Goal: Find specific page/section: Find specific page/section

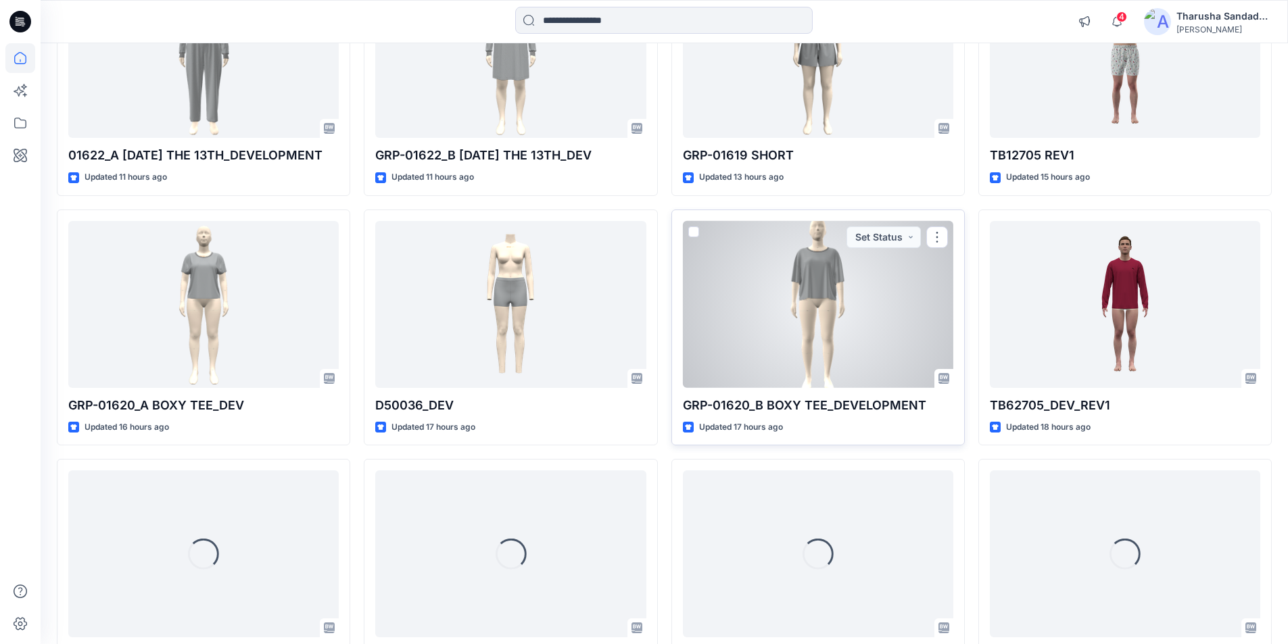
scroll to position [481, 0]
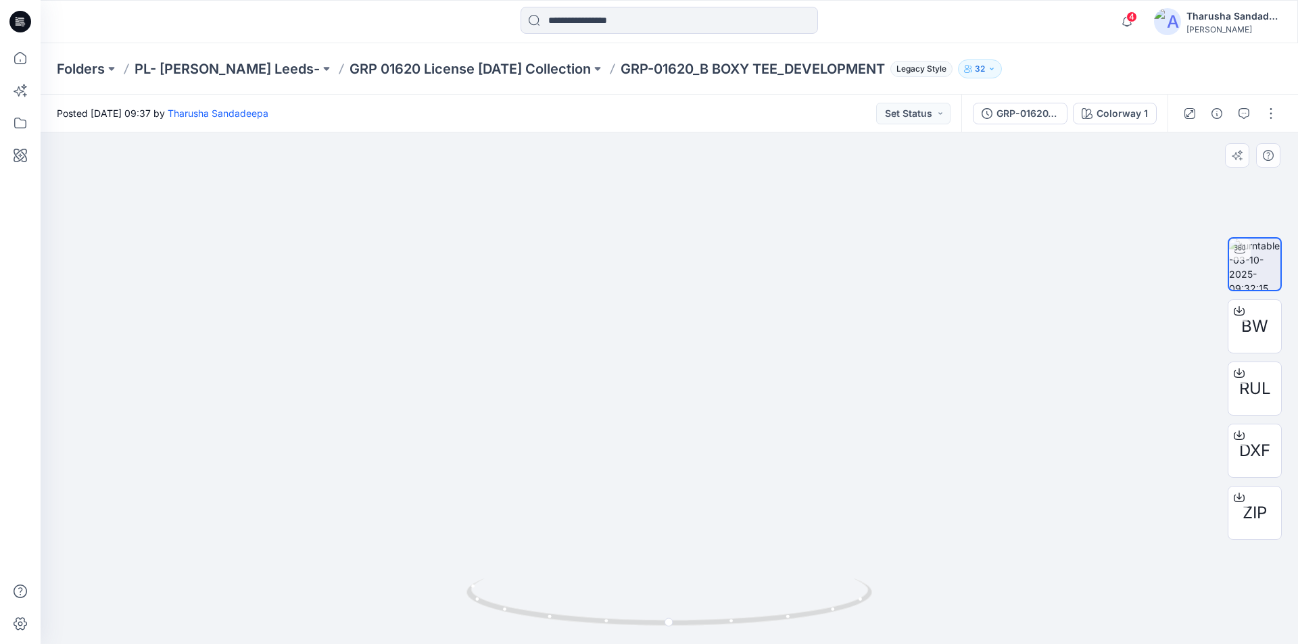
drag, startPoint x: 712, startPoint y: 269, endPoint x: 780, endPoint y: 363, distance: 115.7
click at [1249, 106] on button "button" at bounding box center [1244, 114] width 22 height 22
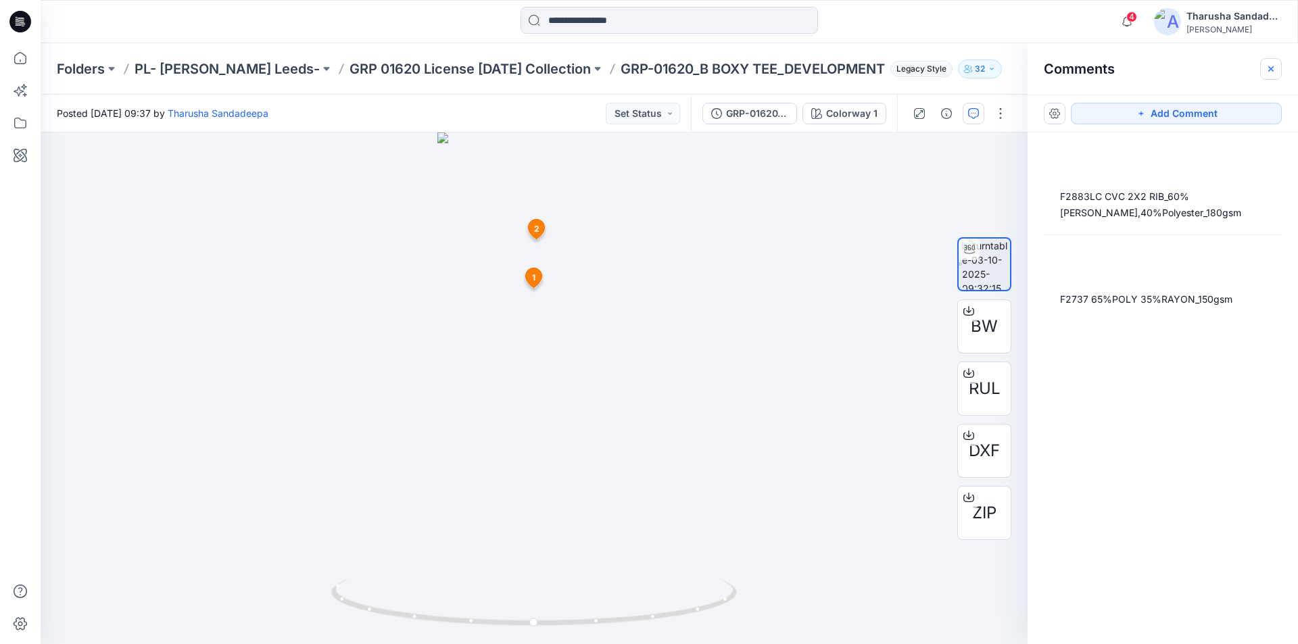
click at [1271, 74] on icon "button" at bounding box center [1270, 69] width 11 height 11
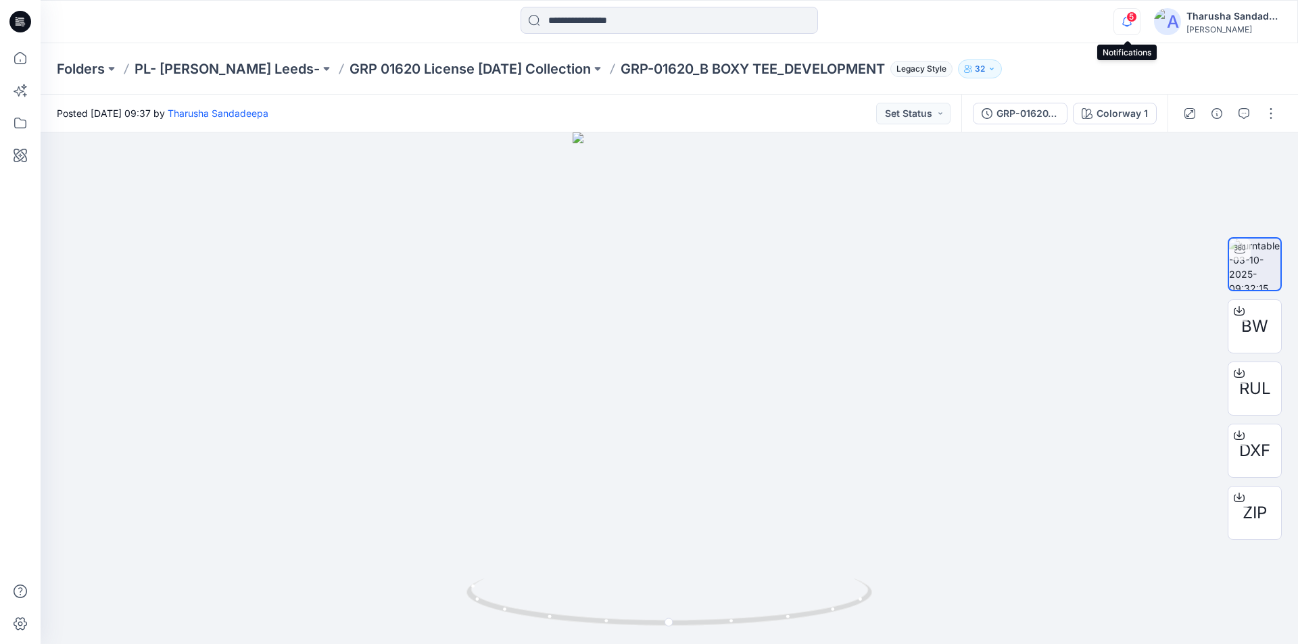
click at [1125, 24] on icon "button" at bounding box center [1127, 21] width 26 height 27
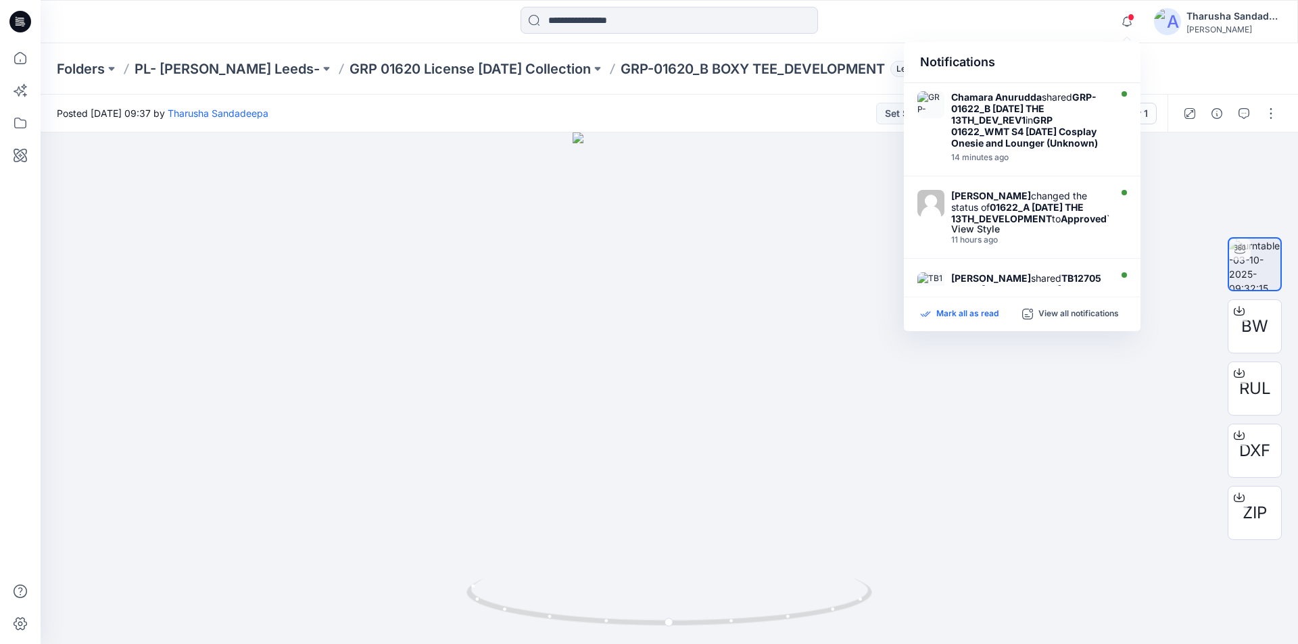
click at [966, 315] on p "Mark all as read" at bounding box center [967, 314] width 62 height 12
click at [829, 31] on div at bounding box center [669, 22] width 629 height 30
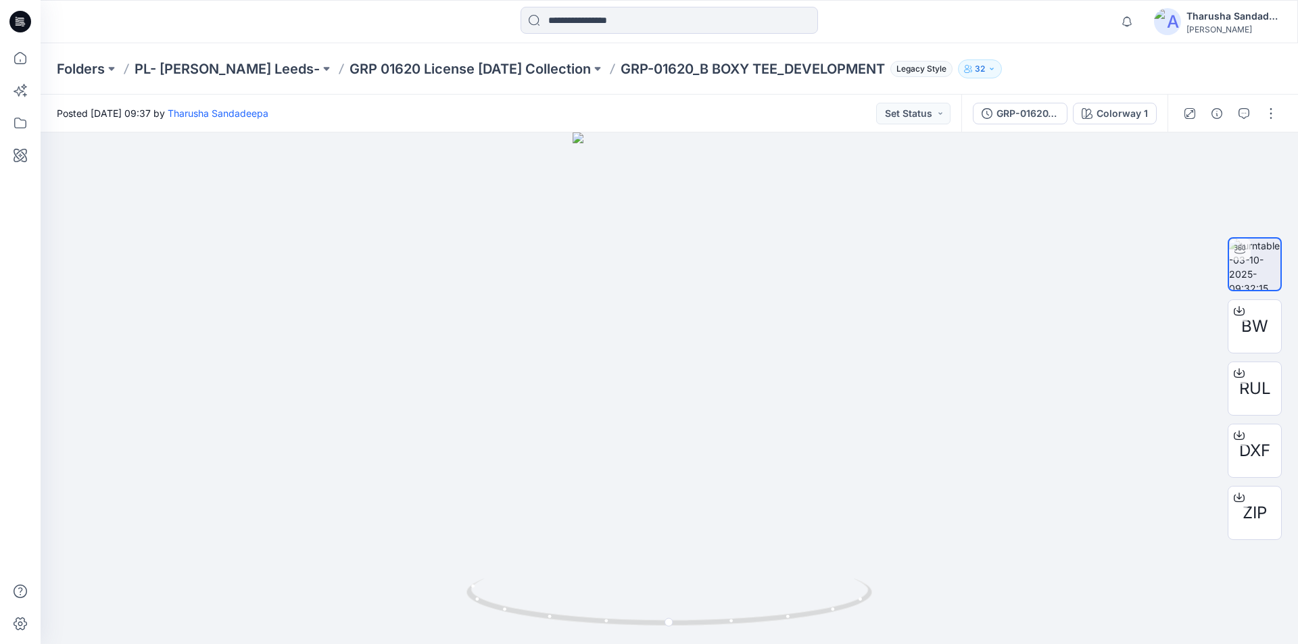
click at [1094, 66] on div "Folders PL- Richards Leeds- GRP 01620 License Halloween Collection GRP-01620_B …" at bounding box center [616, 68] width 1119 height 19
